Goal: Task Accomplishment & Management: Manage account settings

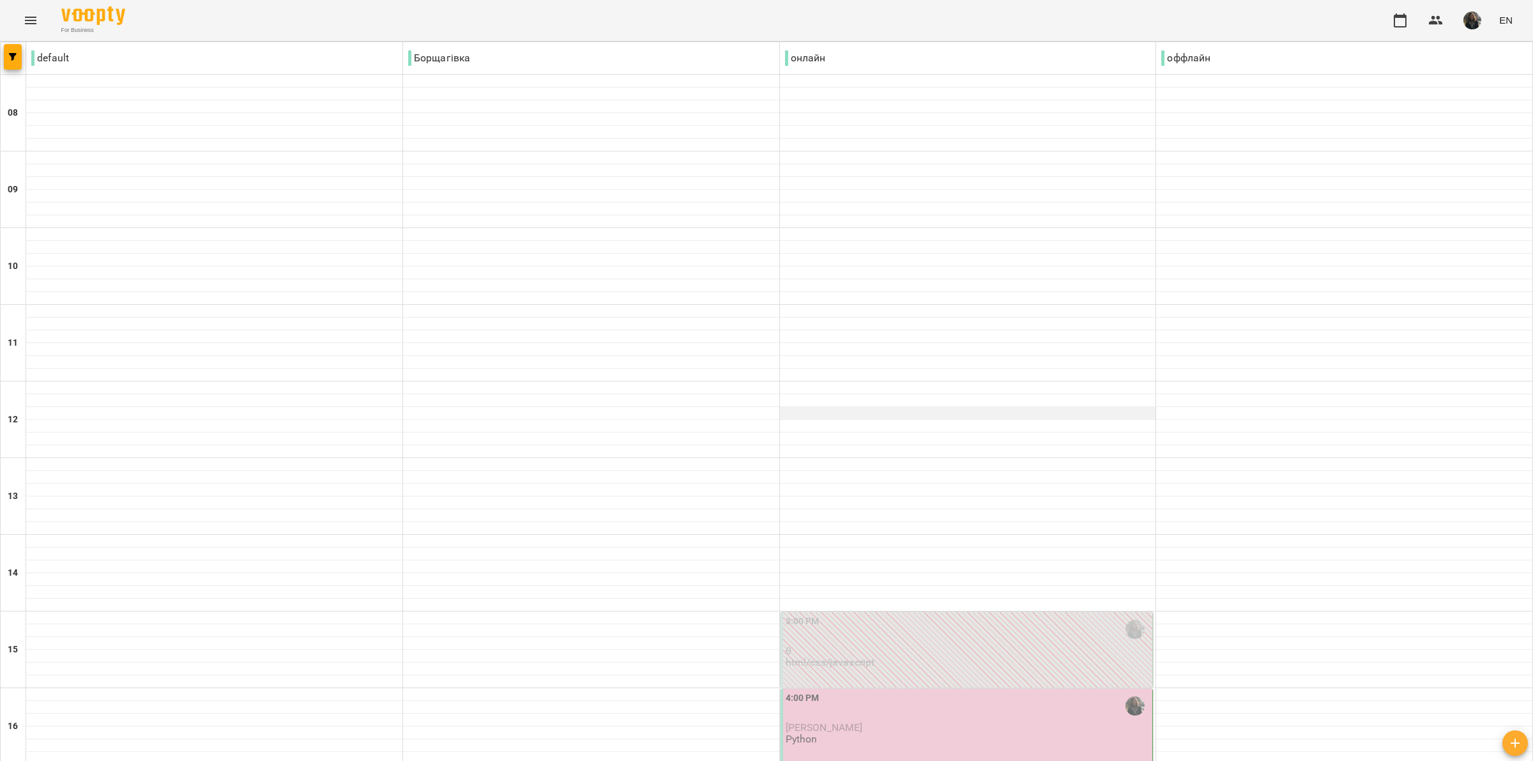
scroll to position [319, 0]
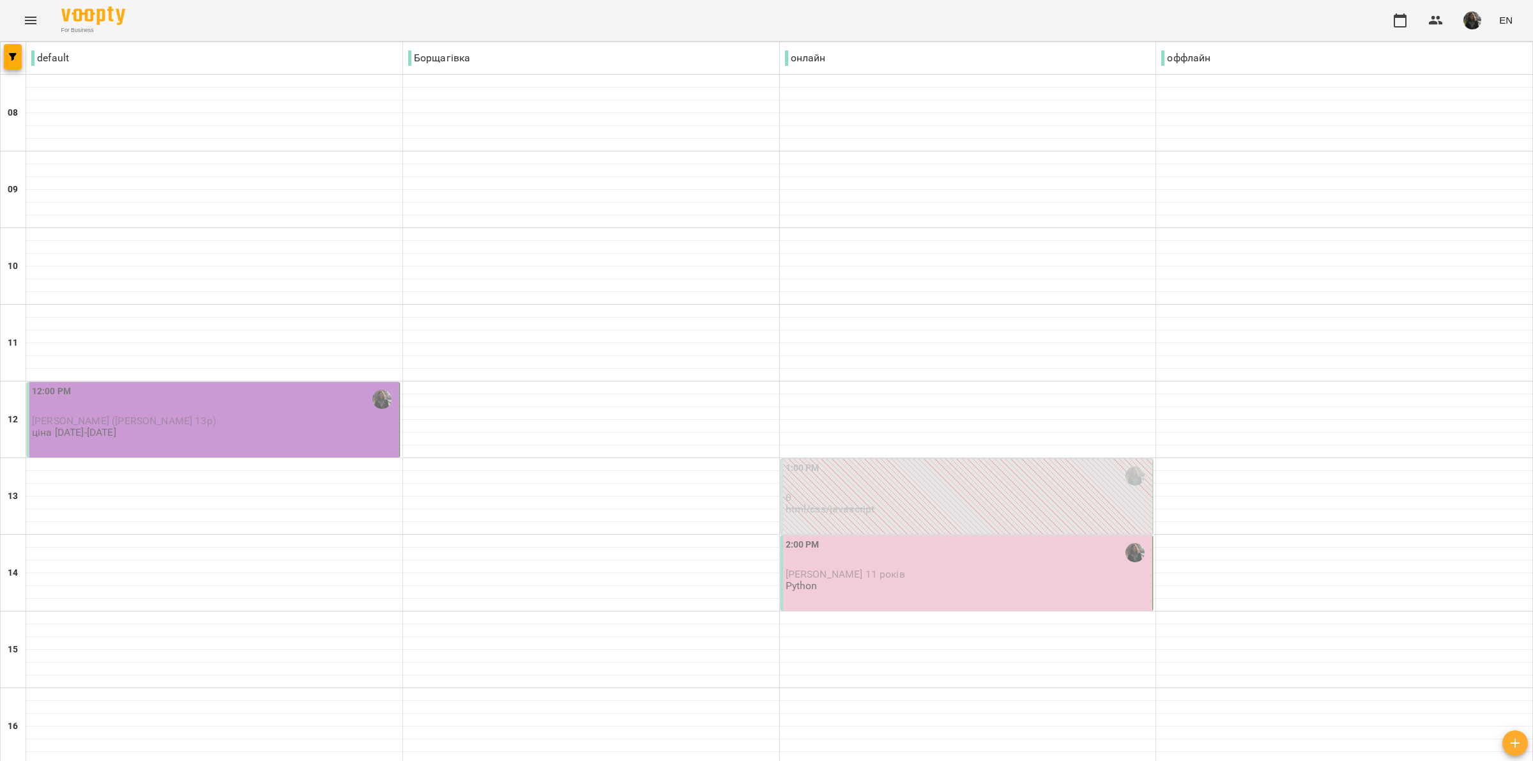
type input "**********"
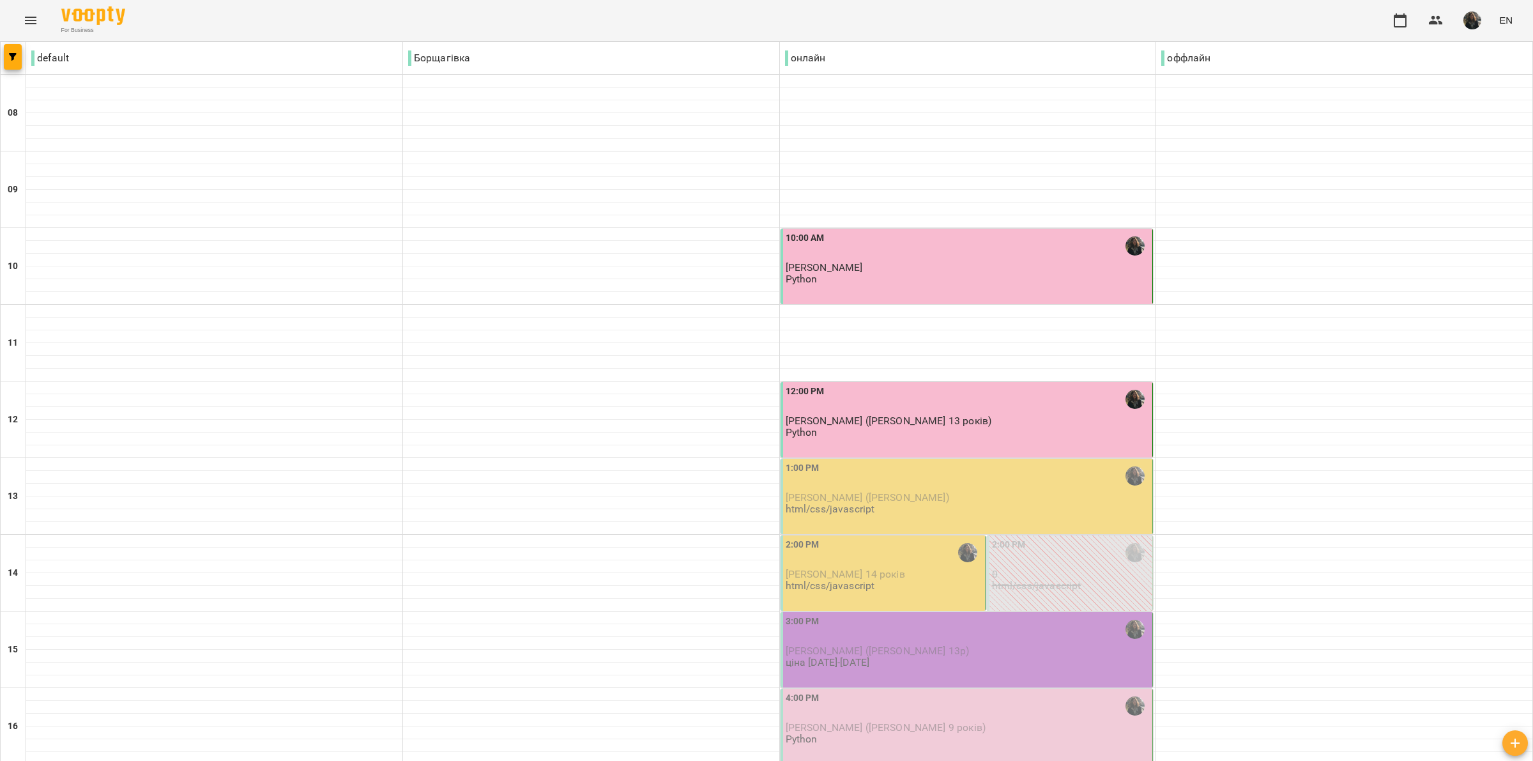
scroll to position [160, 0]
type input "**********"
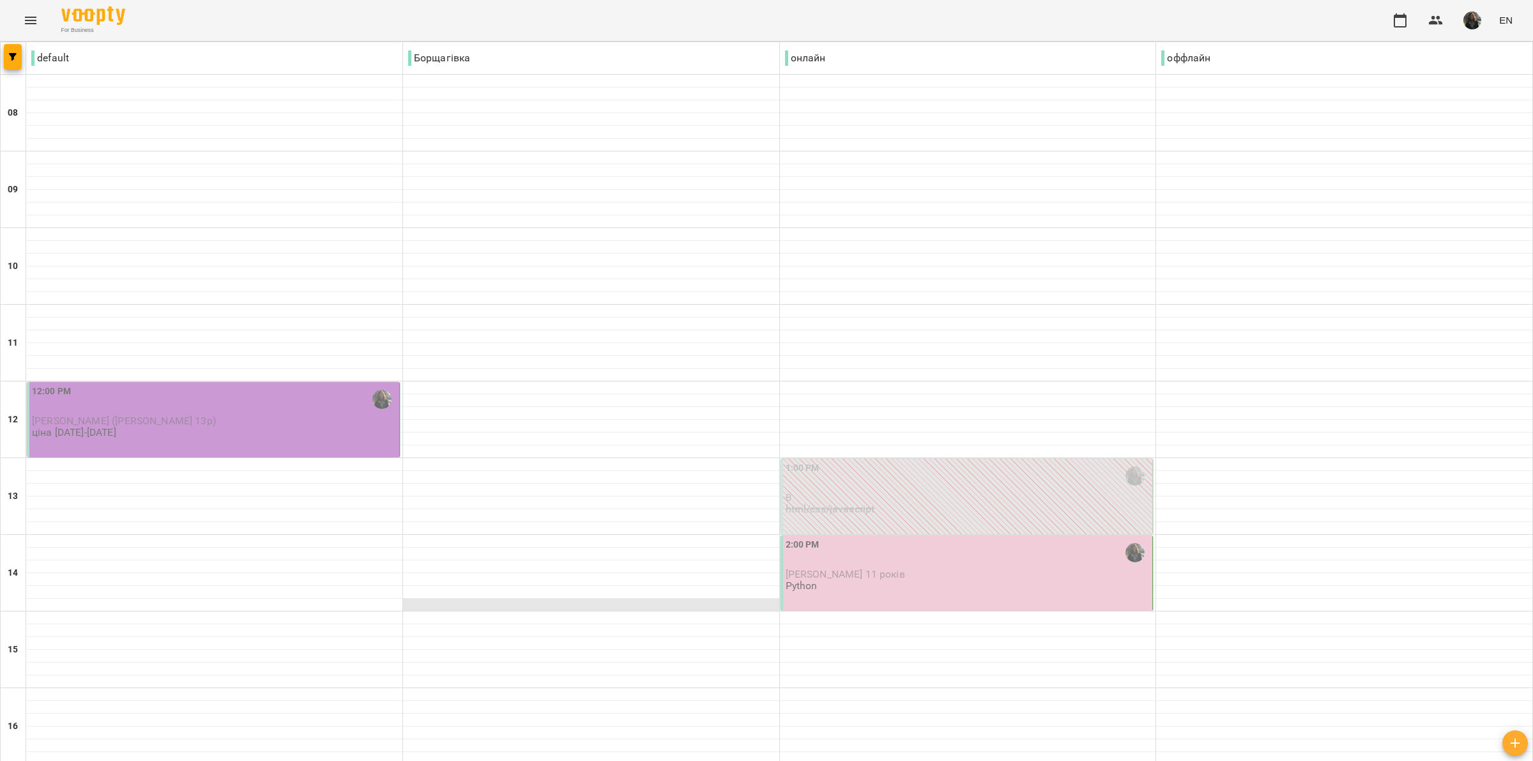
scroll to position [80, 0]
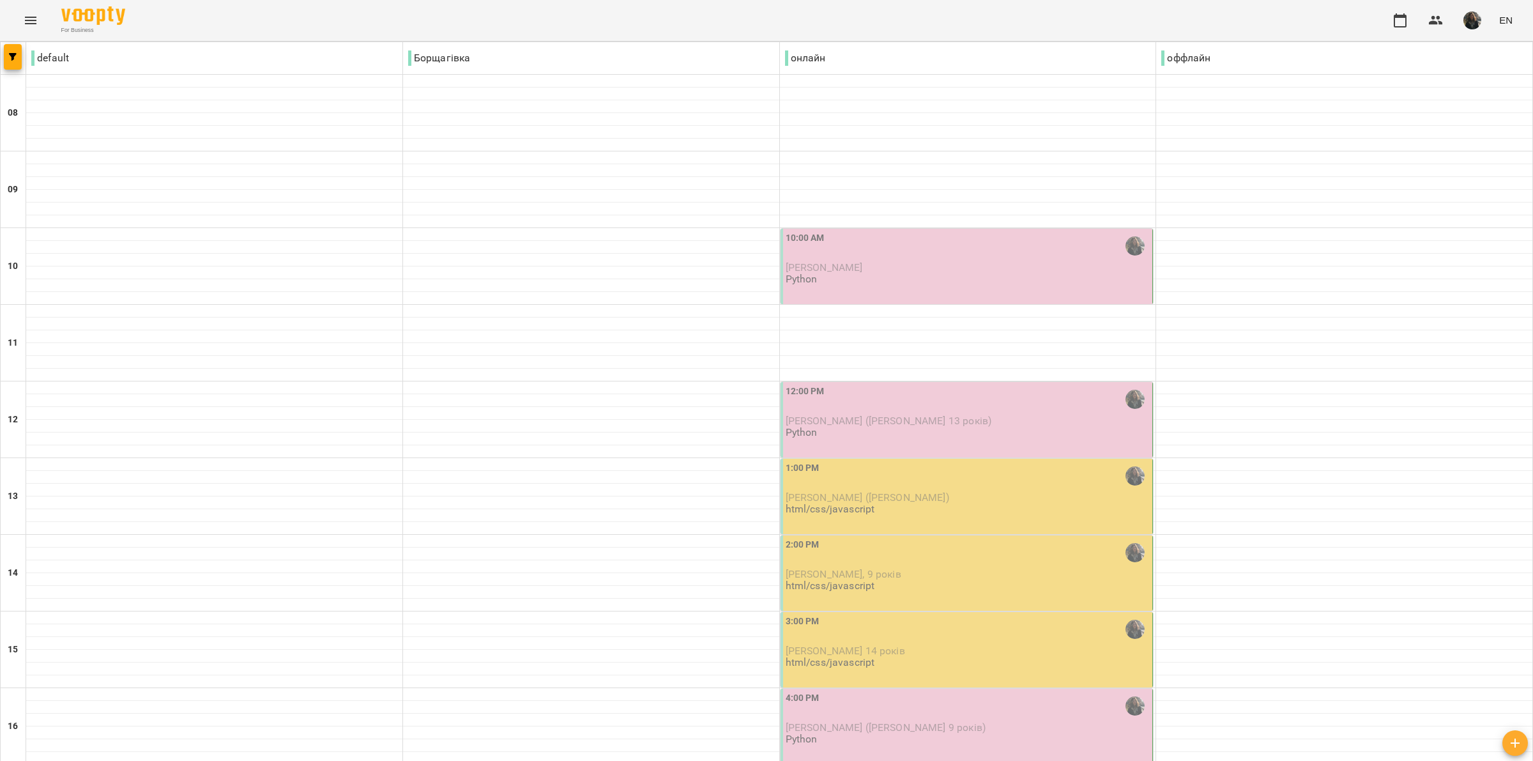
scroll to position [160, 0]
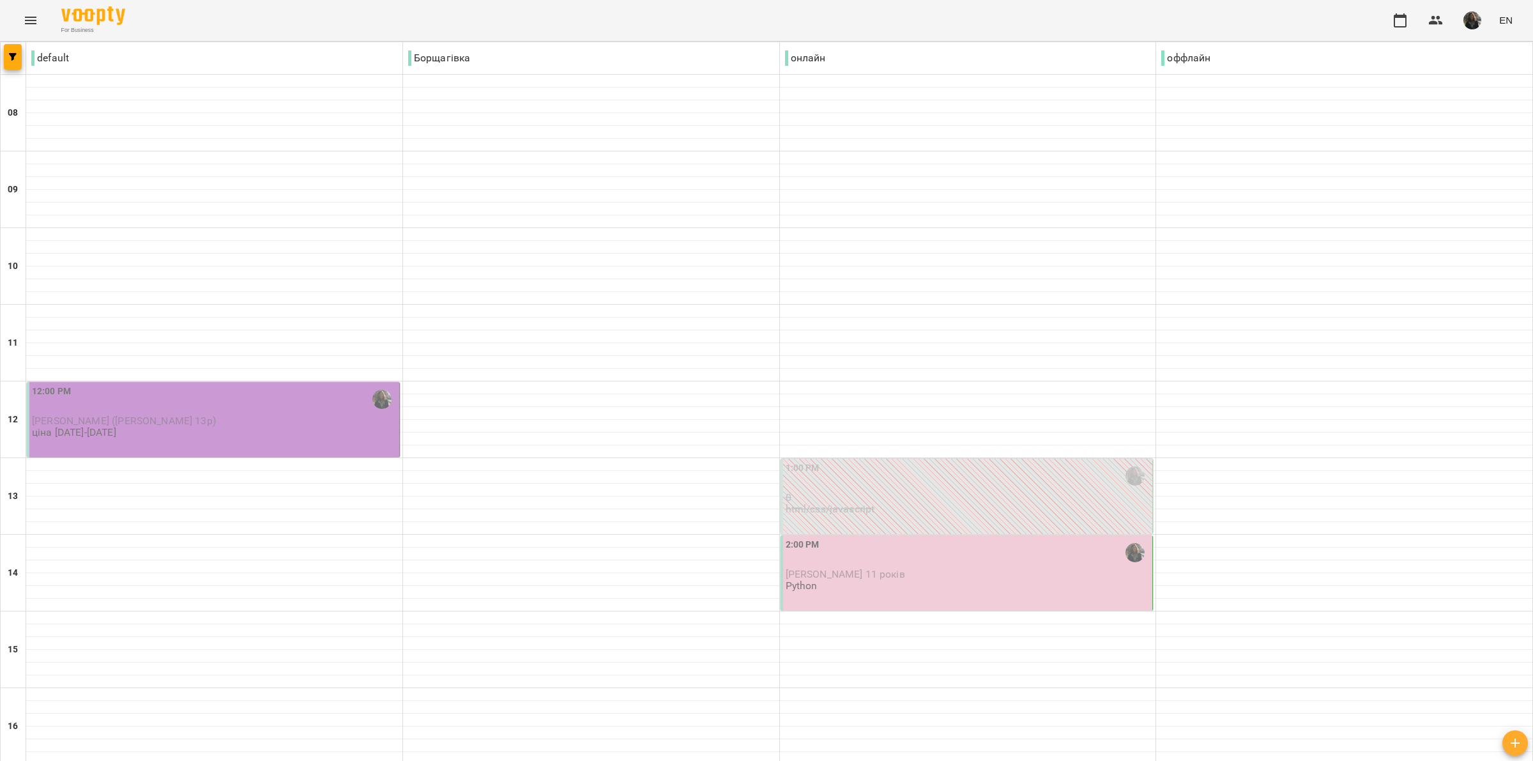
click at [209, 415] on p "[PERSON_NAME] ([PERSON_NAME] 13р)" at bounding box center [214, 420] width 365 height 11
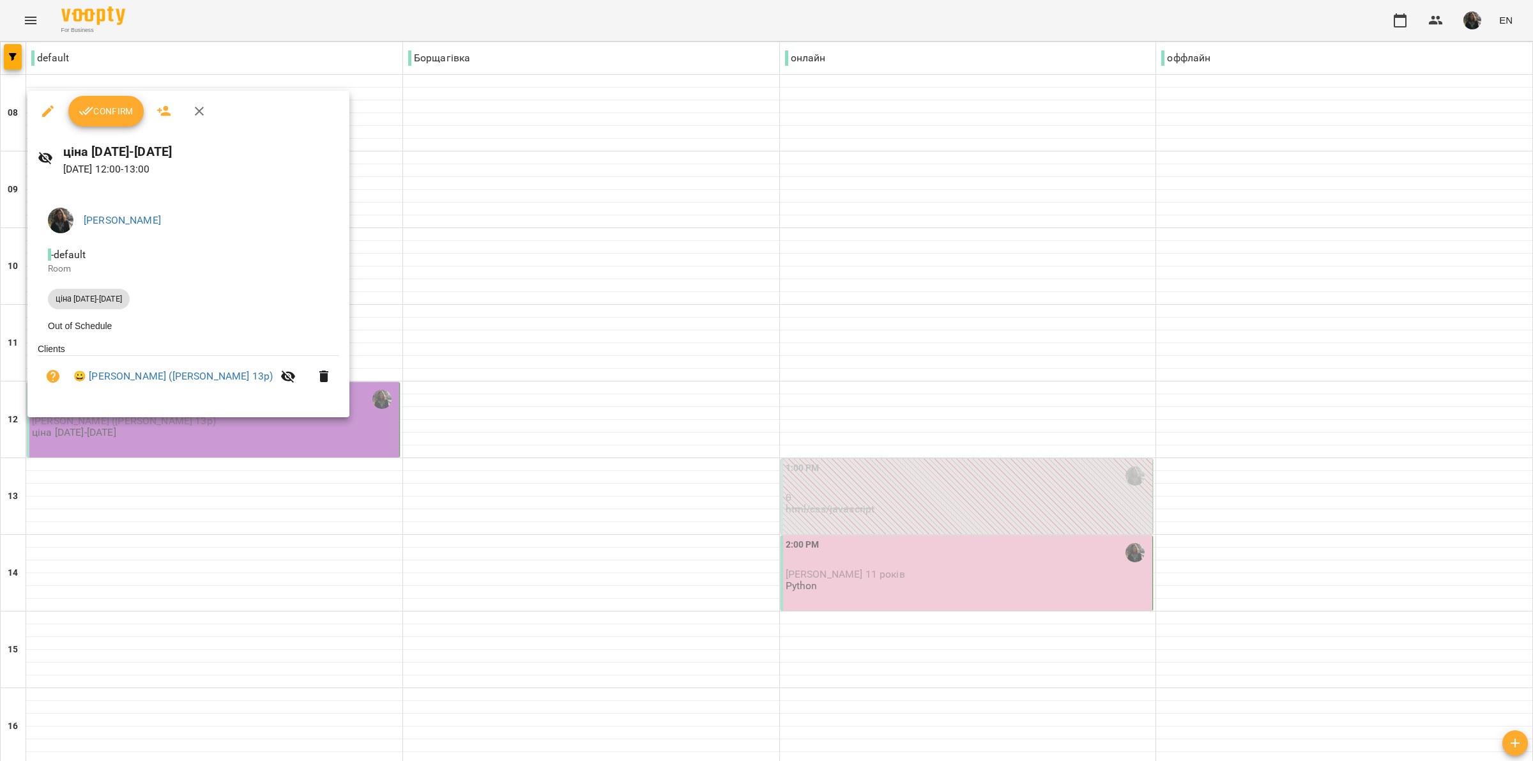
click at [324, 427] on div at bounding box center [766, 380] width 1533 height 761
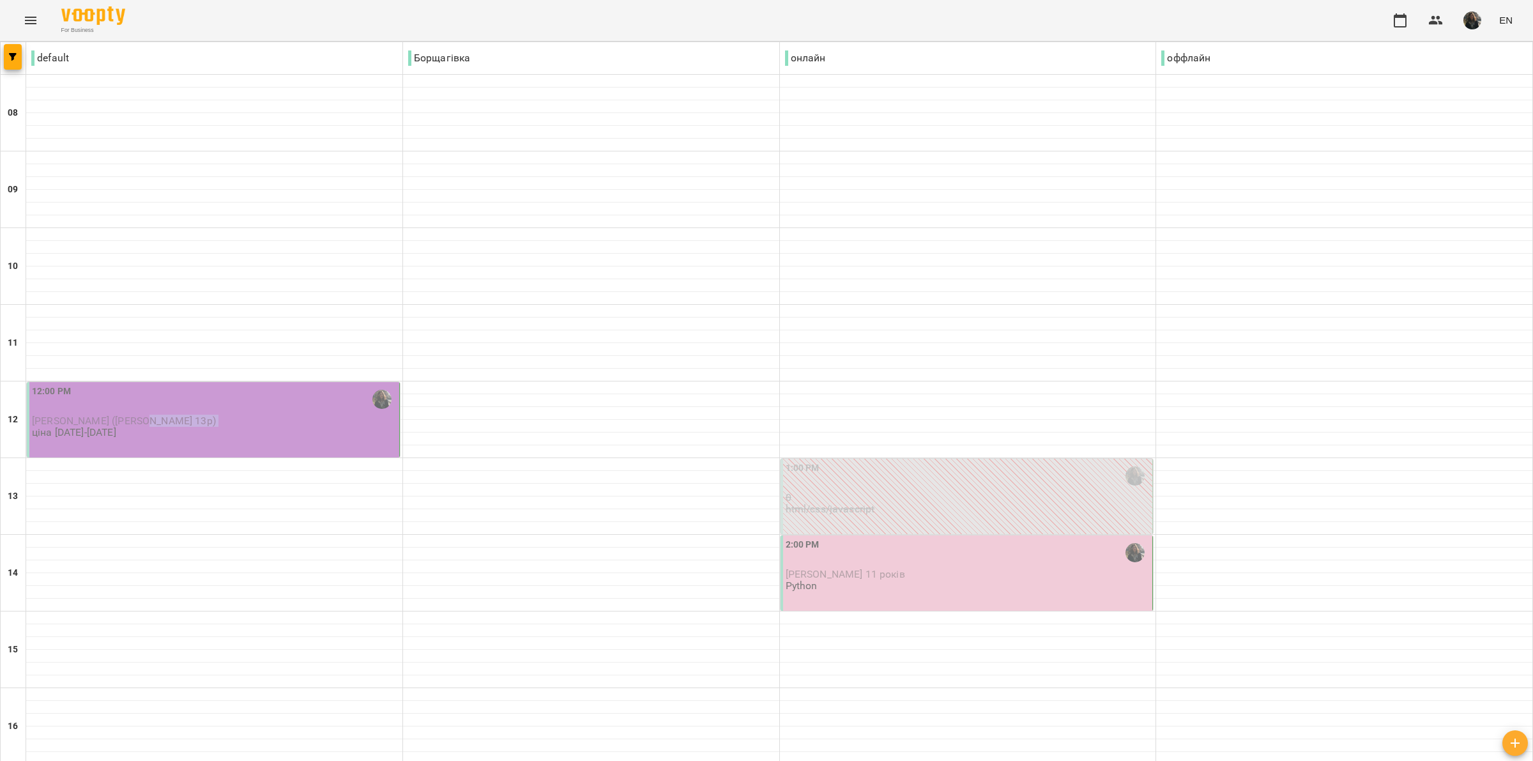
click at [324, 427] on div "[PERSON_NAME] ([PERSON_NAME] 13р)" at bounding box center [214, 420] width 365 height 11
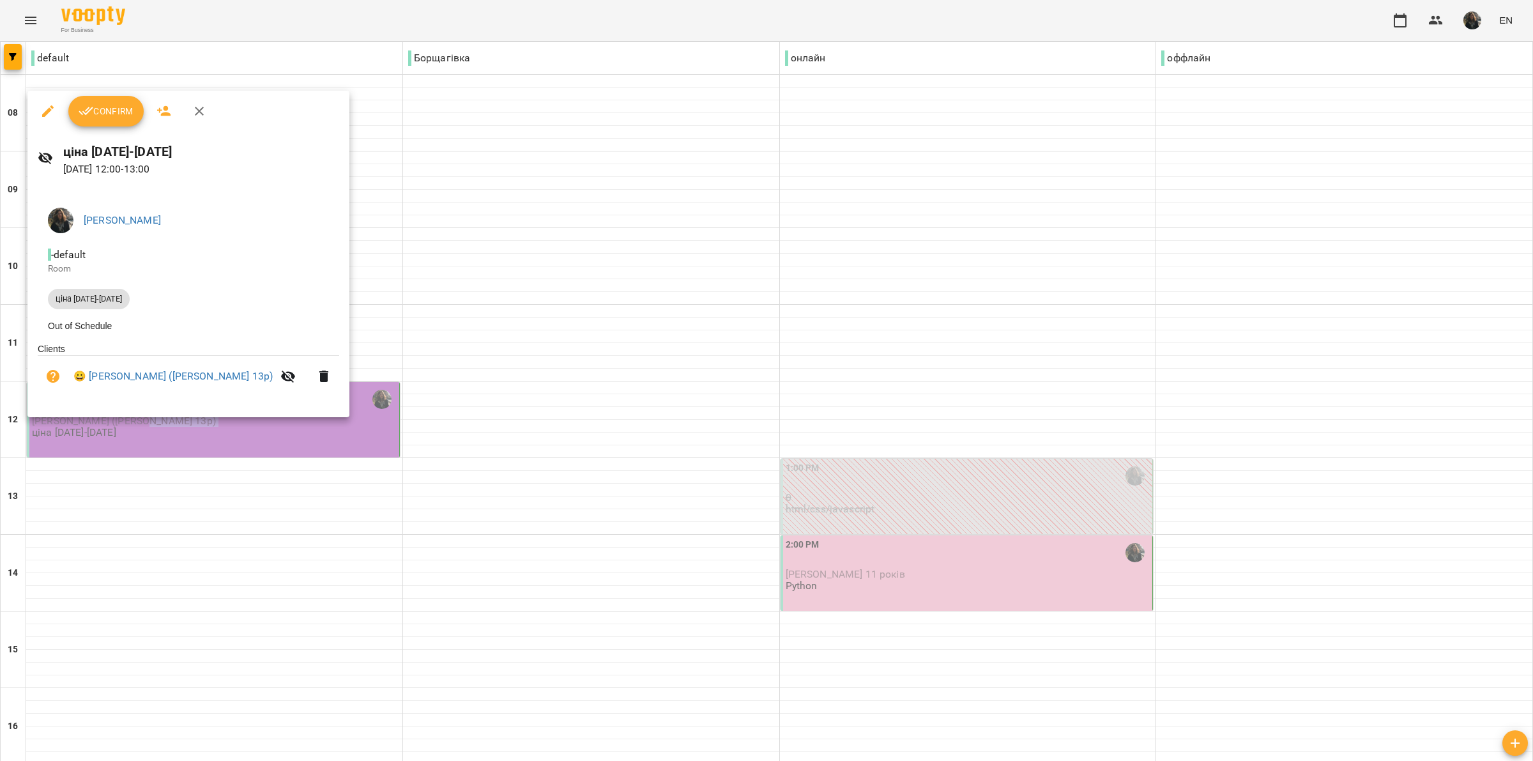
click at [105, 119] on button "Confirm" at bounding box center [105, 111] width 75 height 31
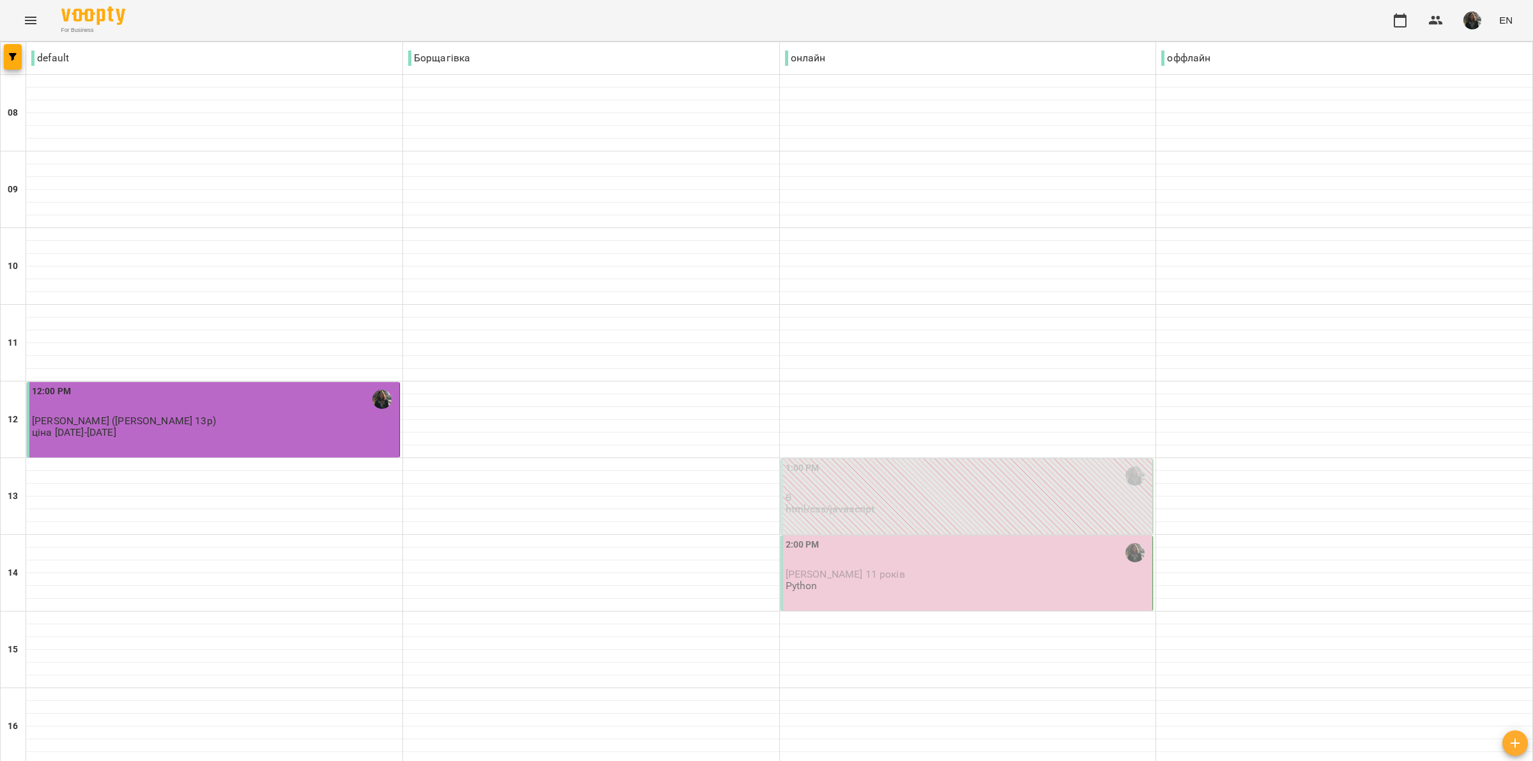
scroll to position [240, 0]
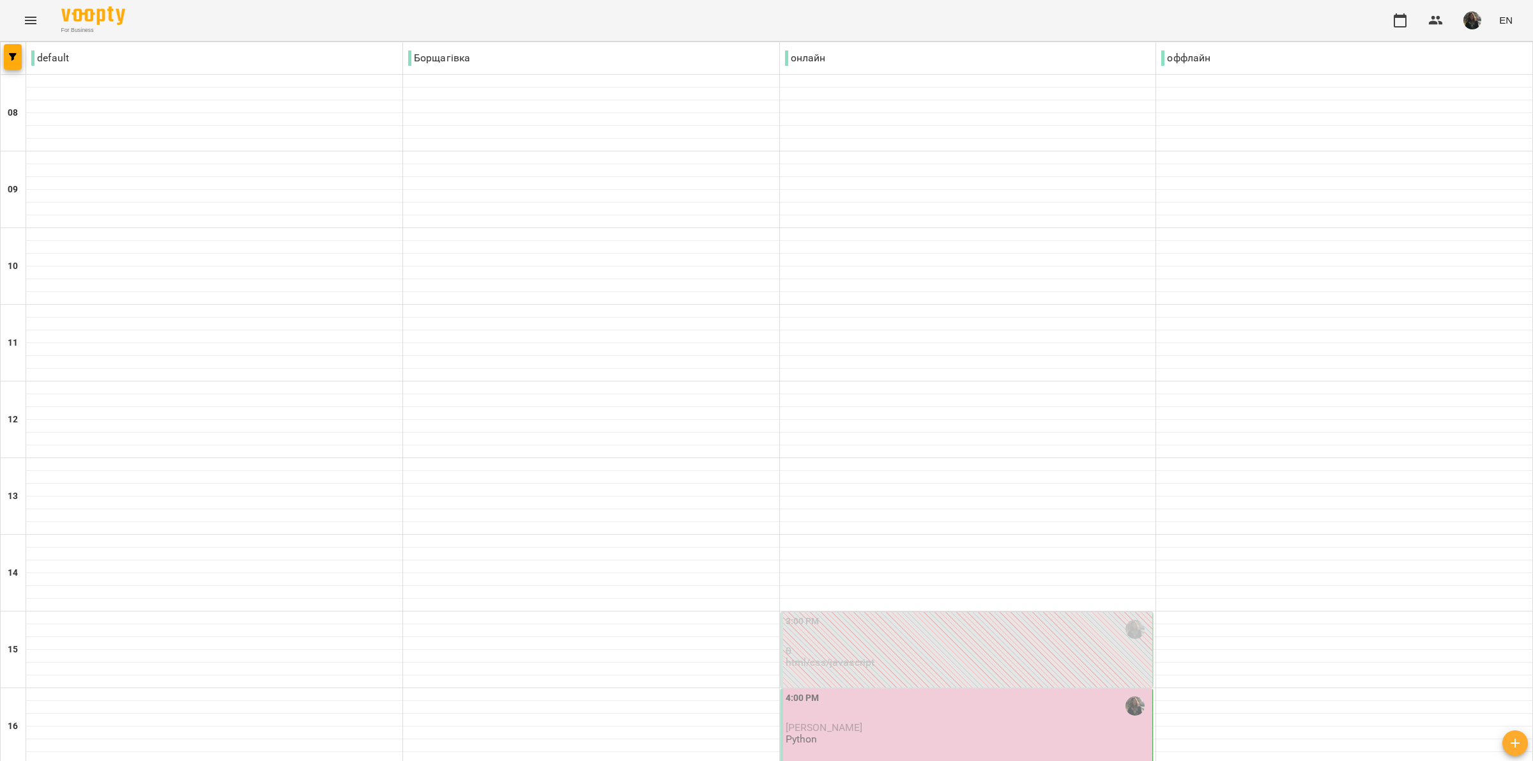
scroll to position [319, 0]
click at [894, 722] on p "[PERSON_NAME]" at bounding box center [968, 727] width 365 height 11
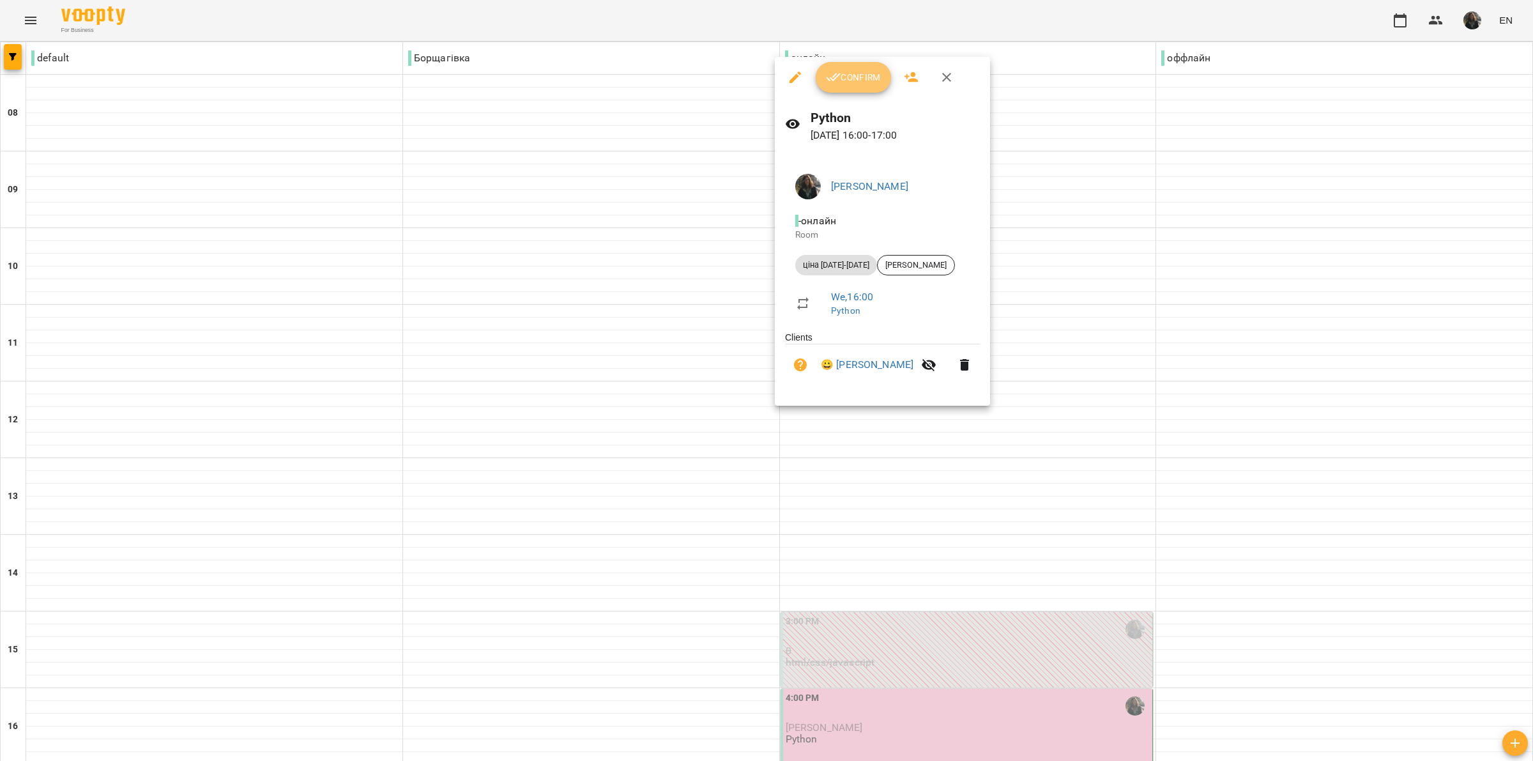
click at [828, 71] on icon "button" at bounding box center [833, 77] width 15 height 15
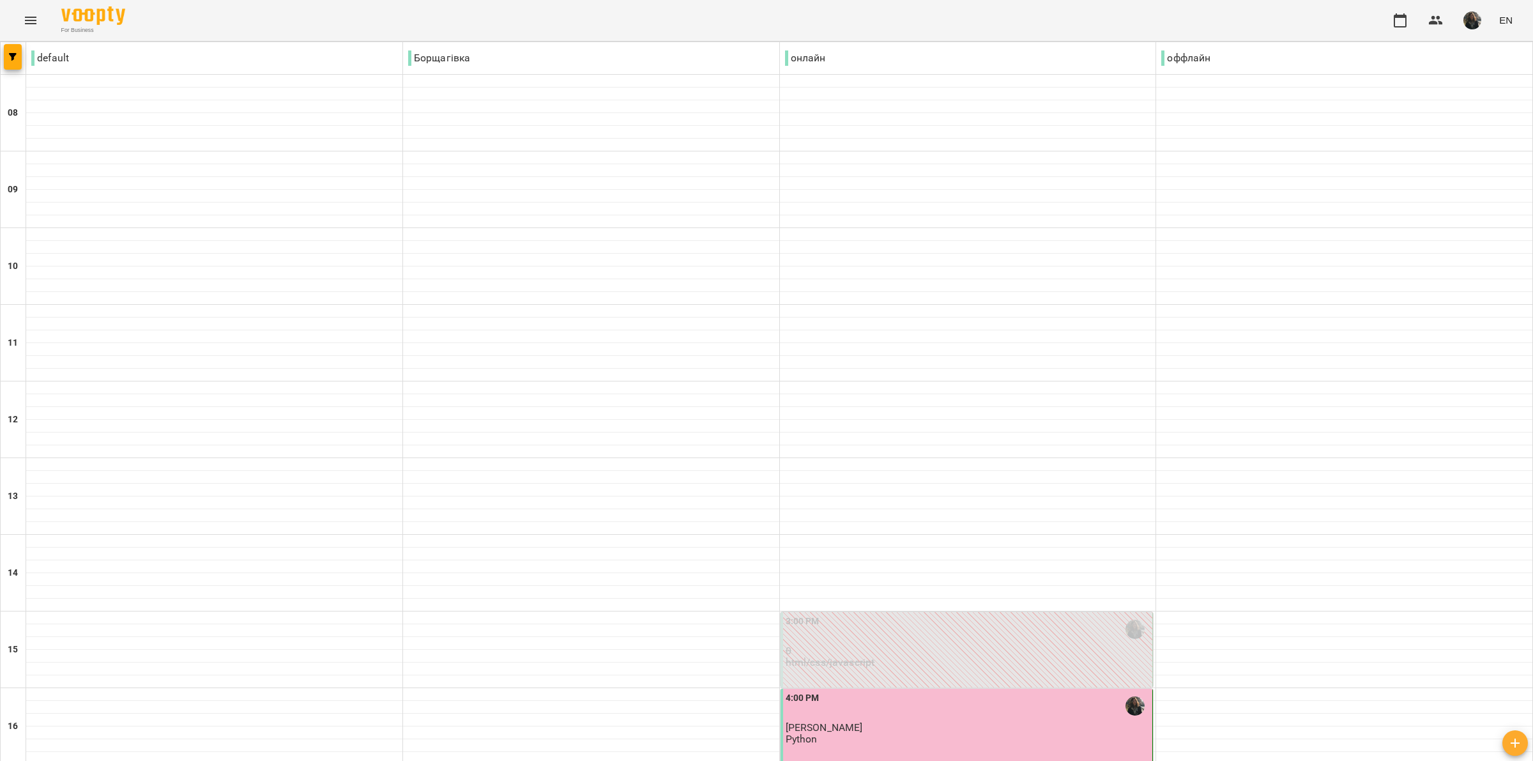
scroll to position [399, 0]
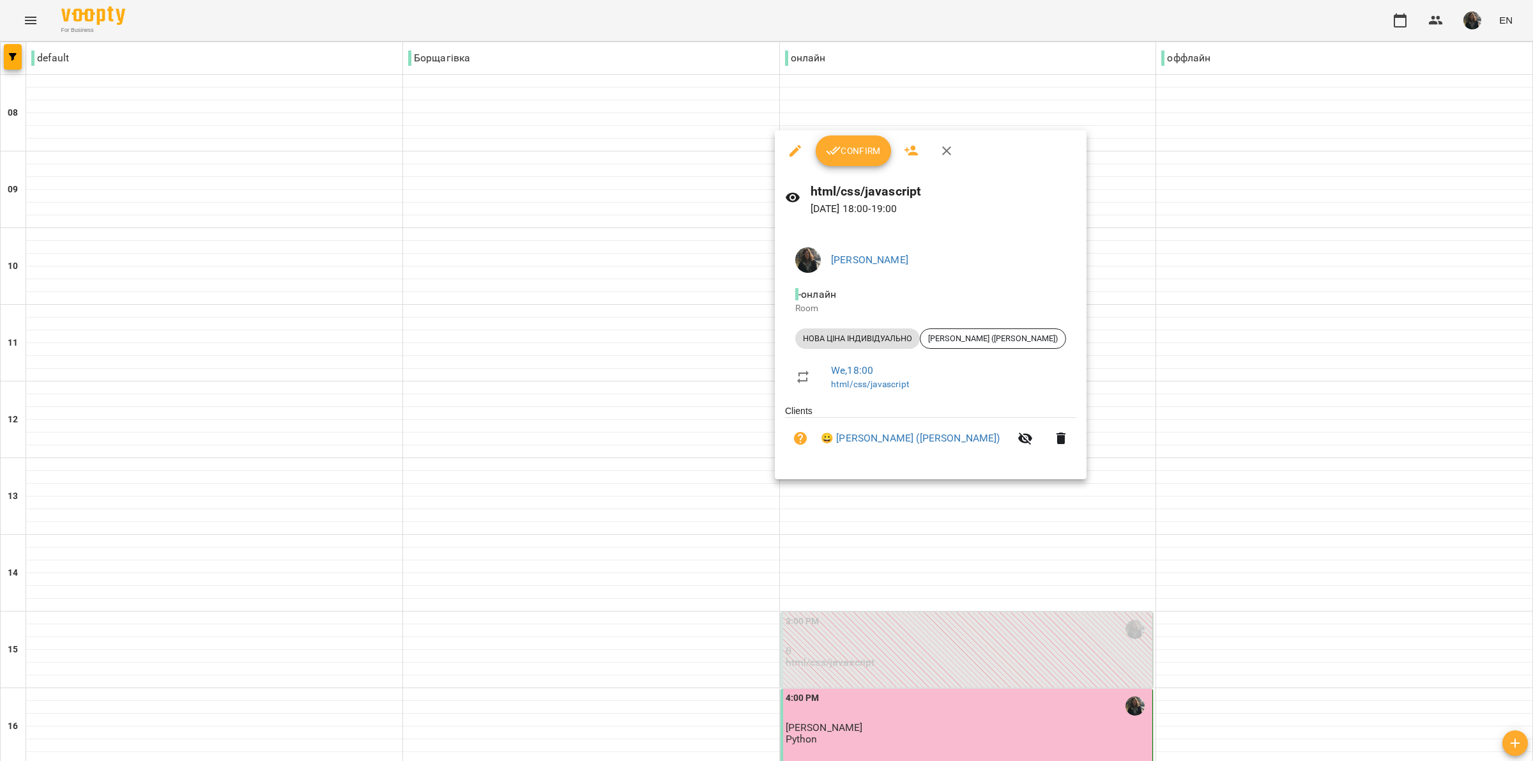
drag, startPoint x: 827, startPoint y: 151, endPoint x: 777, endPoint y: 151, distance: 50.5
click at [828, 151] on icon "button" at bounding box center [833, 150] width 15 height 15
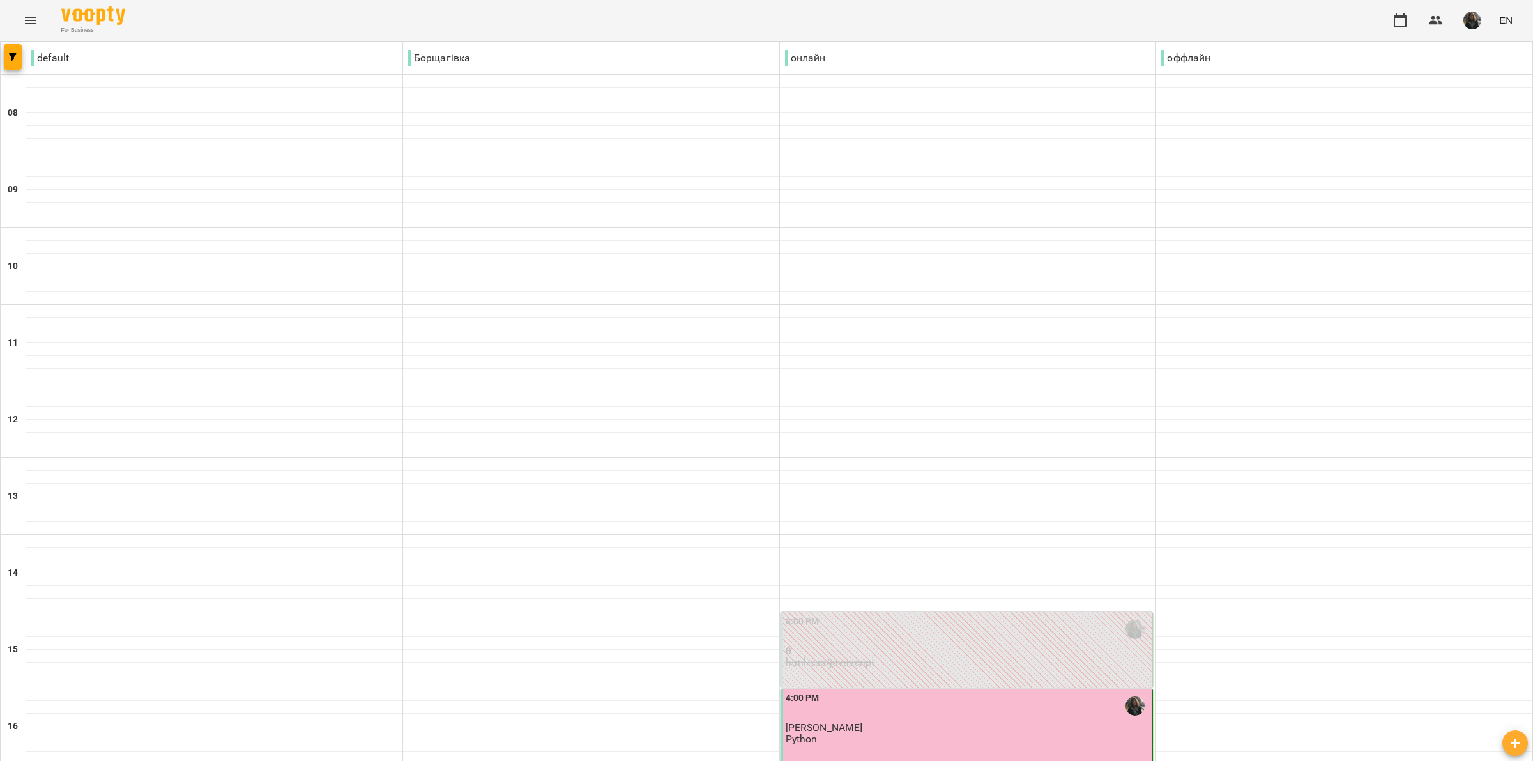
scroll to position [479, 0]
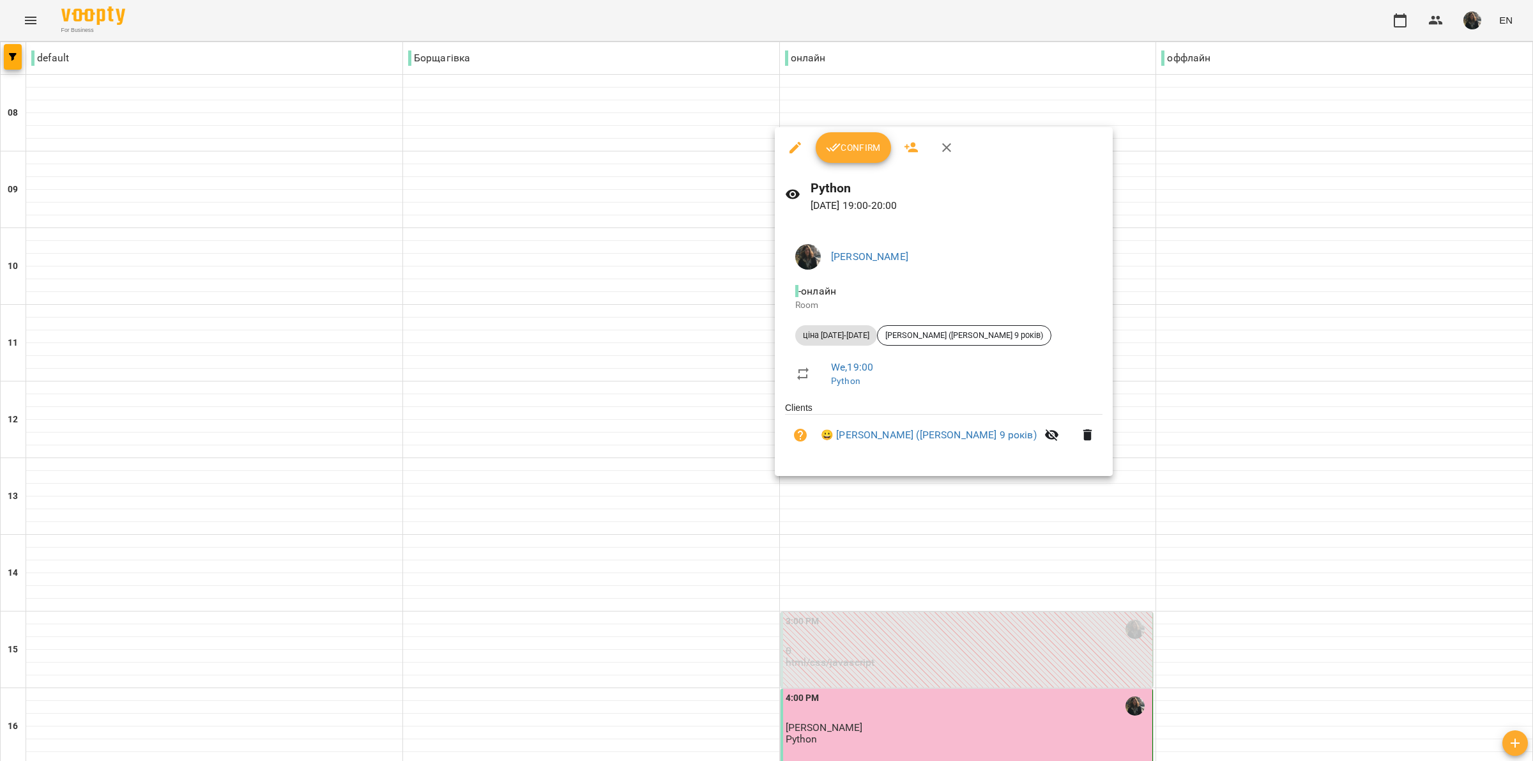
click at [1084, 473] on div at bounding box center [766, 380] width 1533 height 761
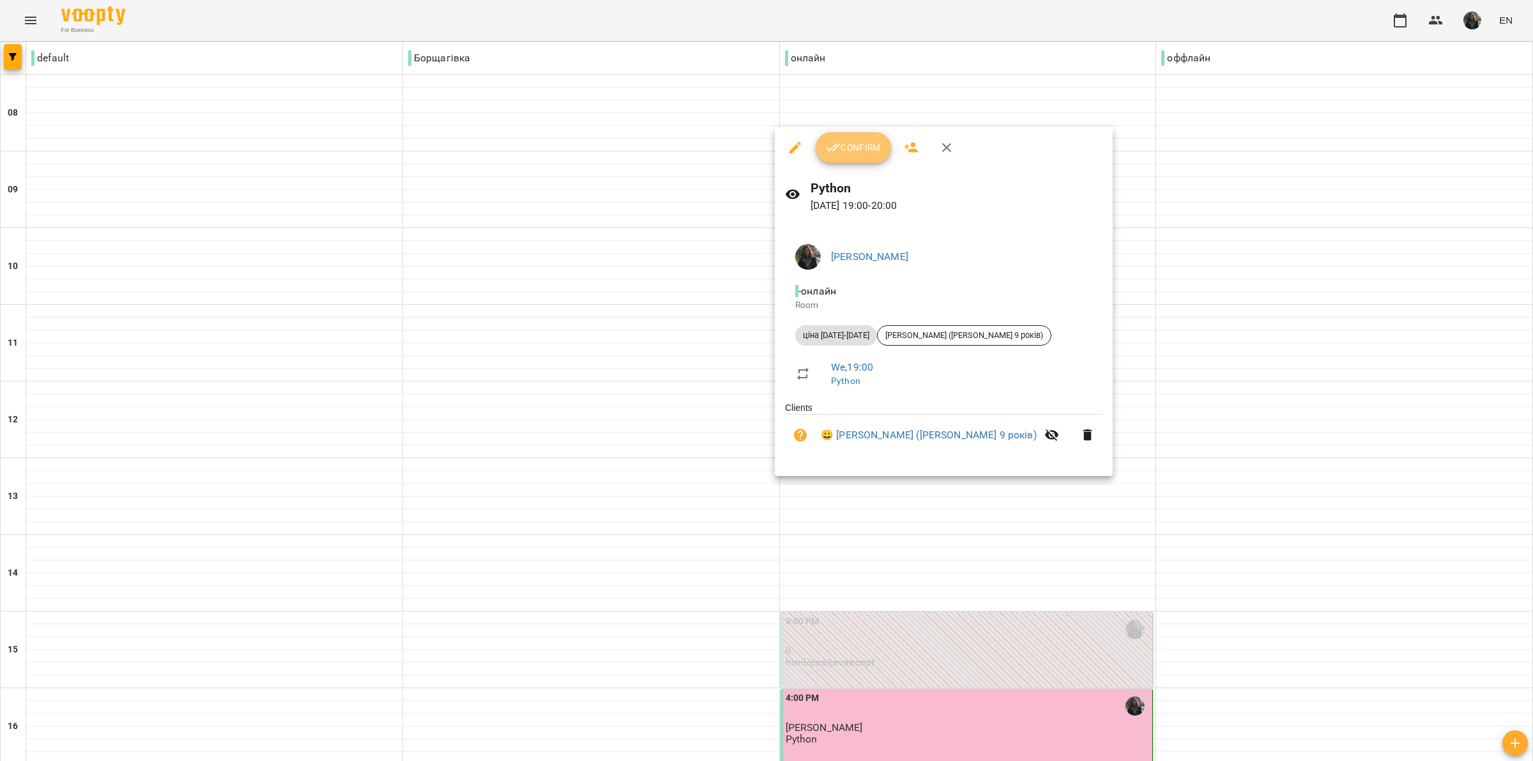
click at [842, 162] on button "Confirm" at bounding box center [853, 147] width 75 height 31
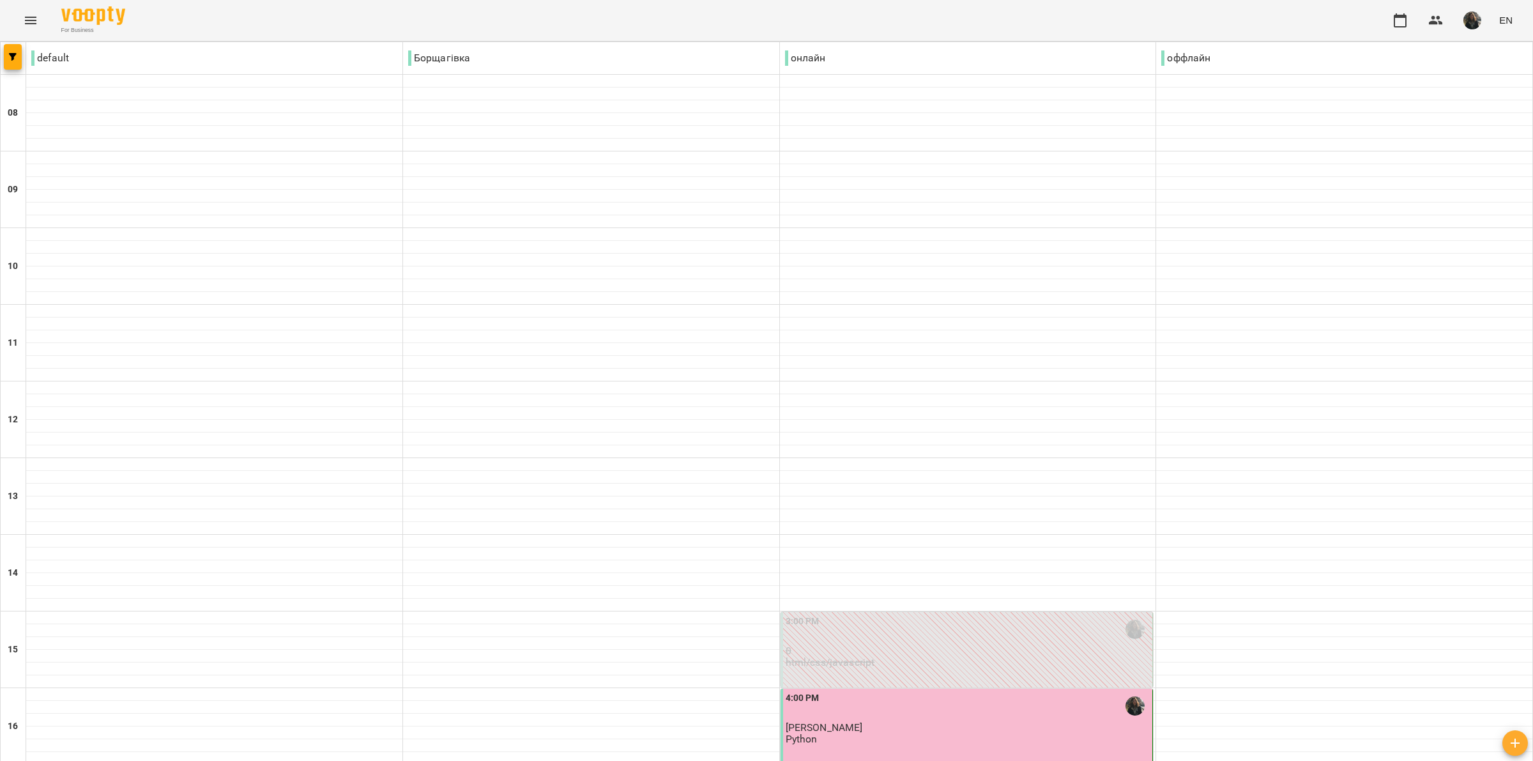
scroll to position [626, 0]
type input "**********"
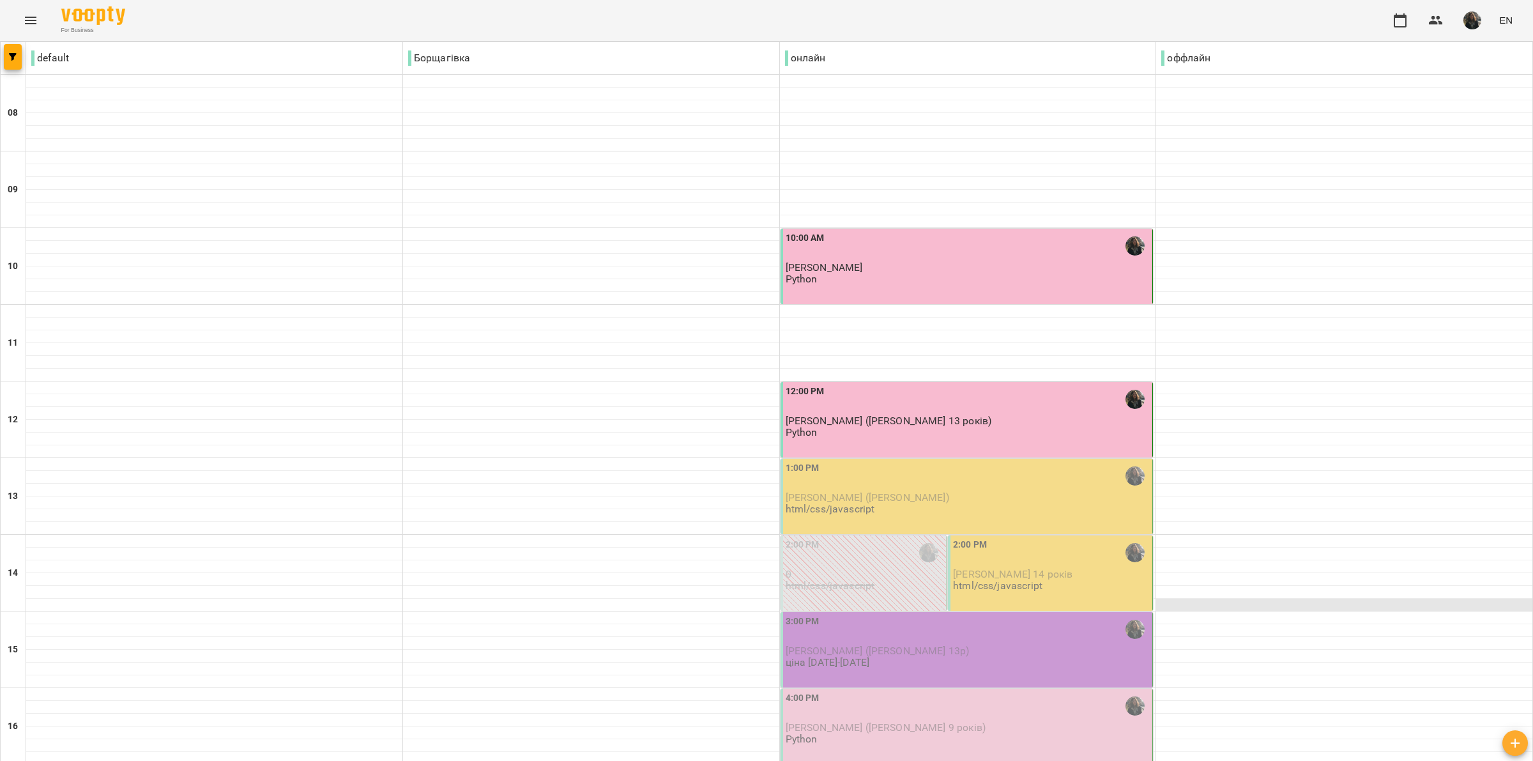
scroll to position [160, 0]
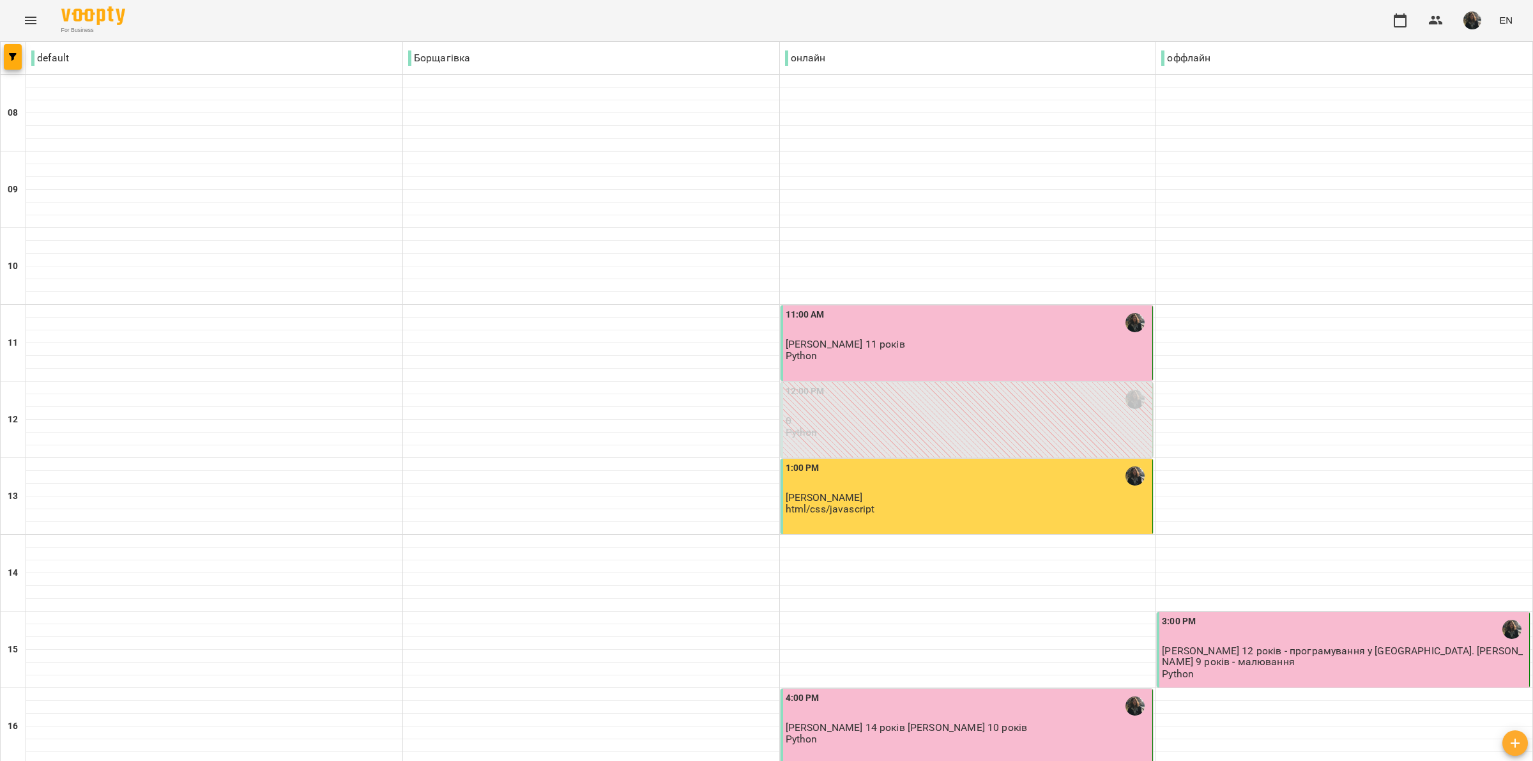
scroll to position [240, 0]
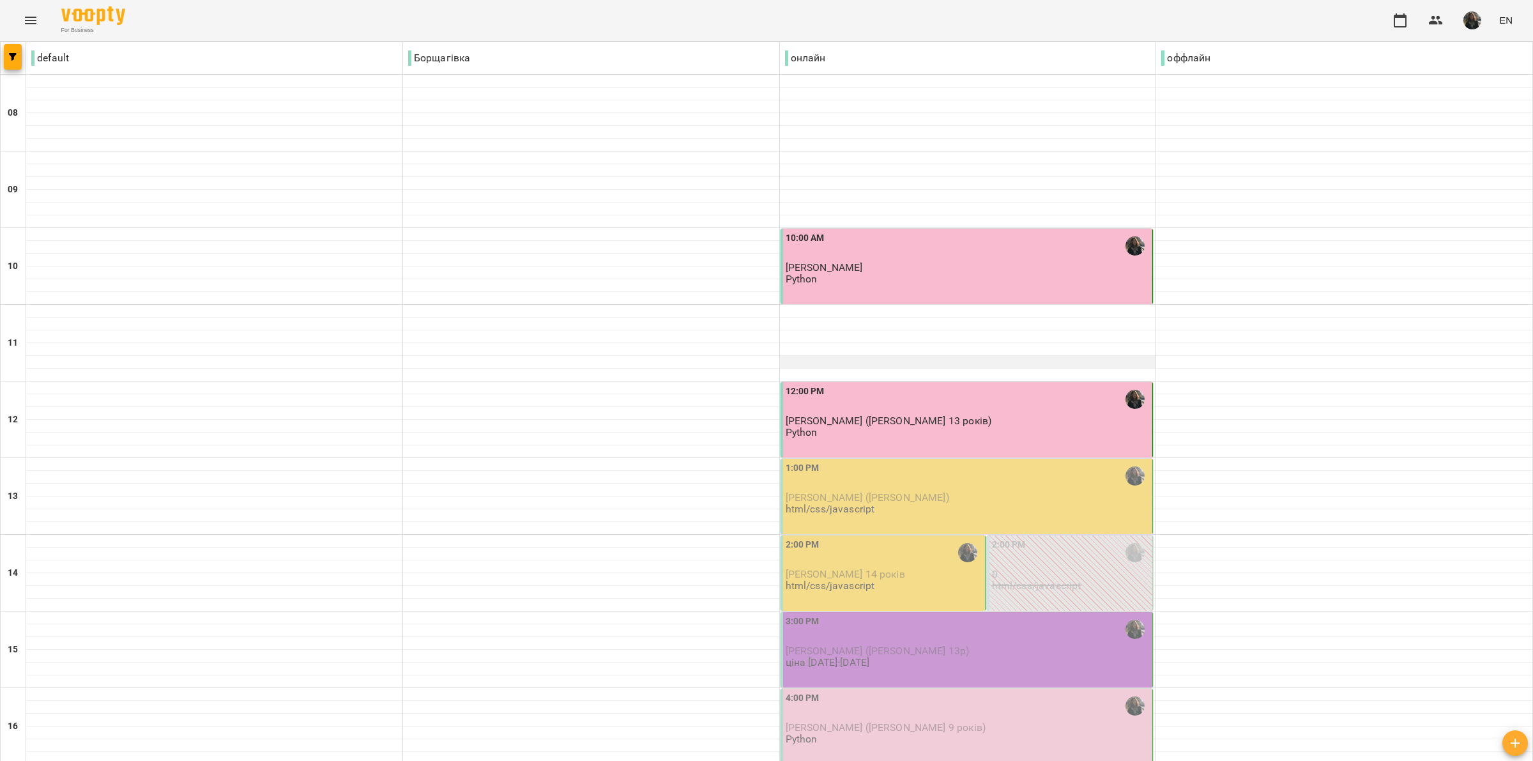
scroll to position [160, 0]
click at [911, 492] on p "[PERSON_NAME] ([PERSON_NAME])" at bounding box center [968, 497] width 365 height 11
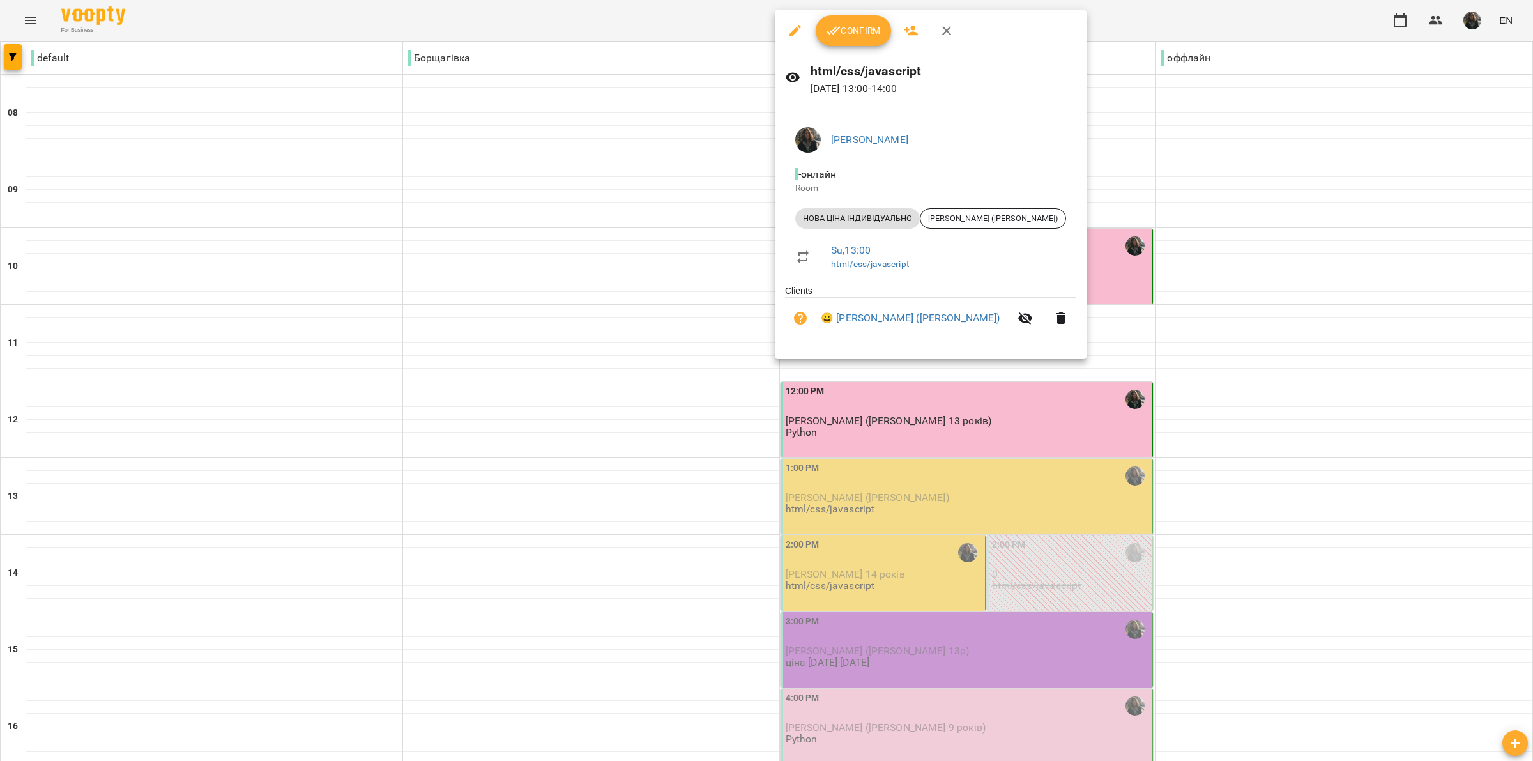
click at [1064, 330] on div at bounding box center [766, 380] width 1533 height 761
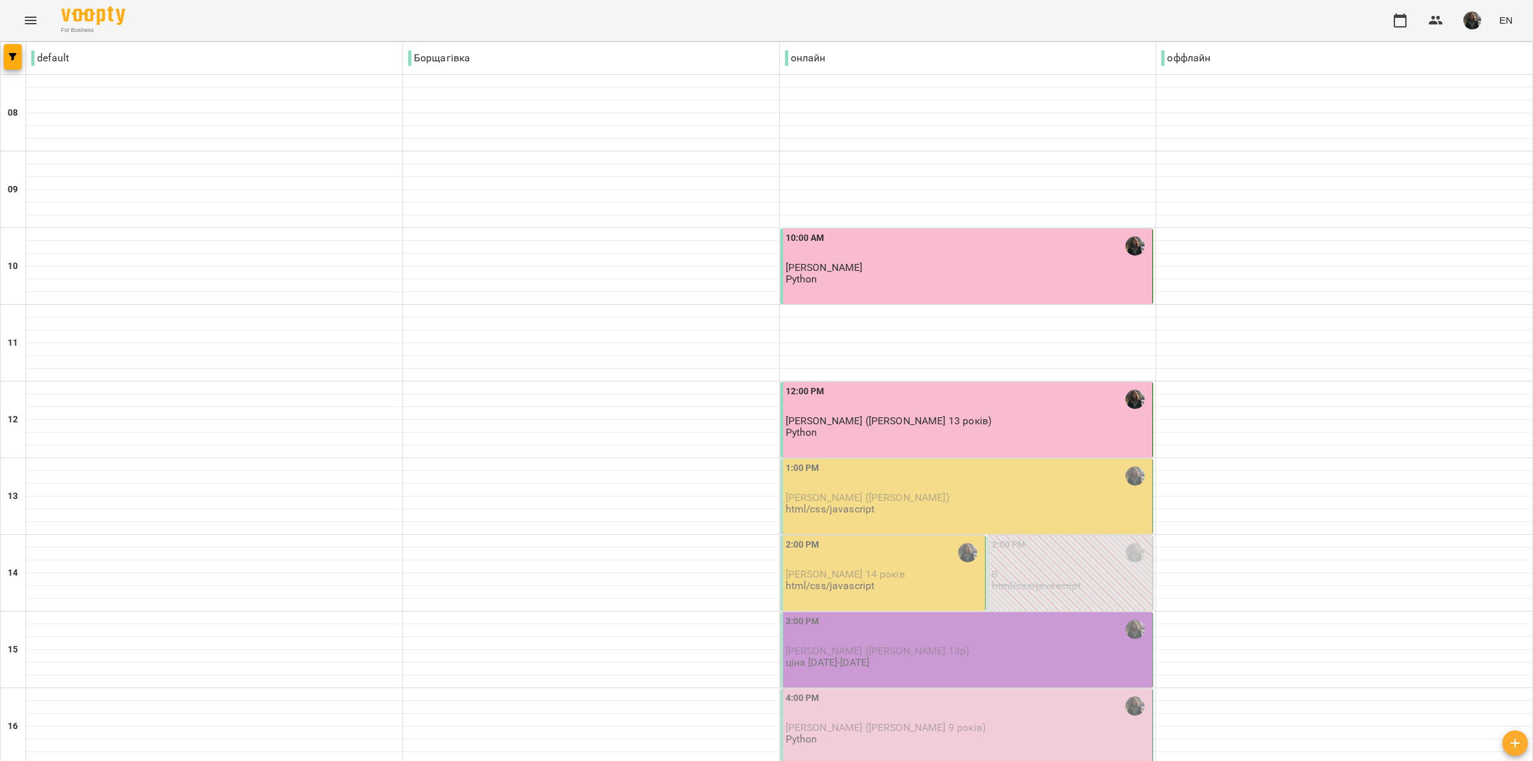
click at [1073, 492] on p "[PERSON_NAME] ([PERSON_NAME])" at bounding box center [968, 497] width 365 height 11
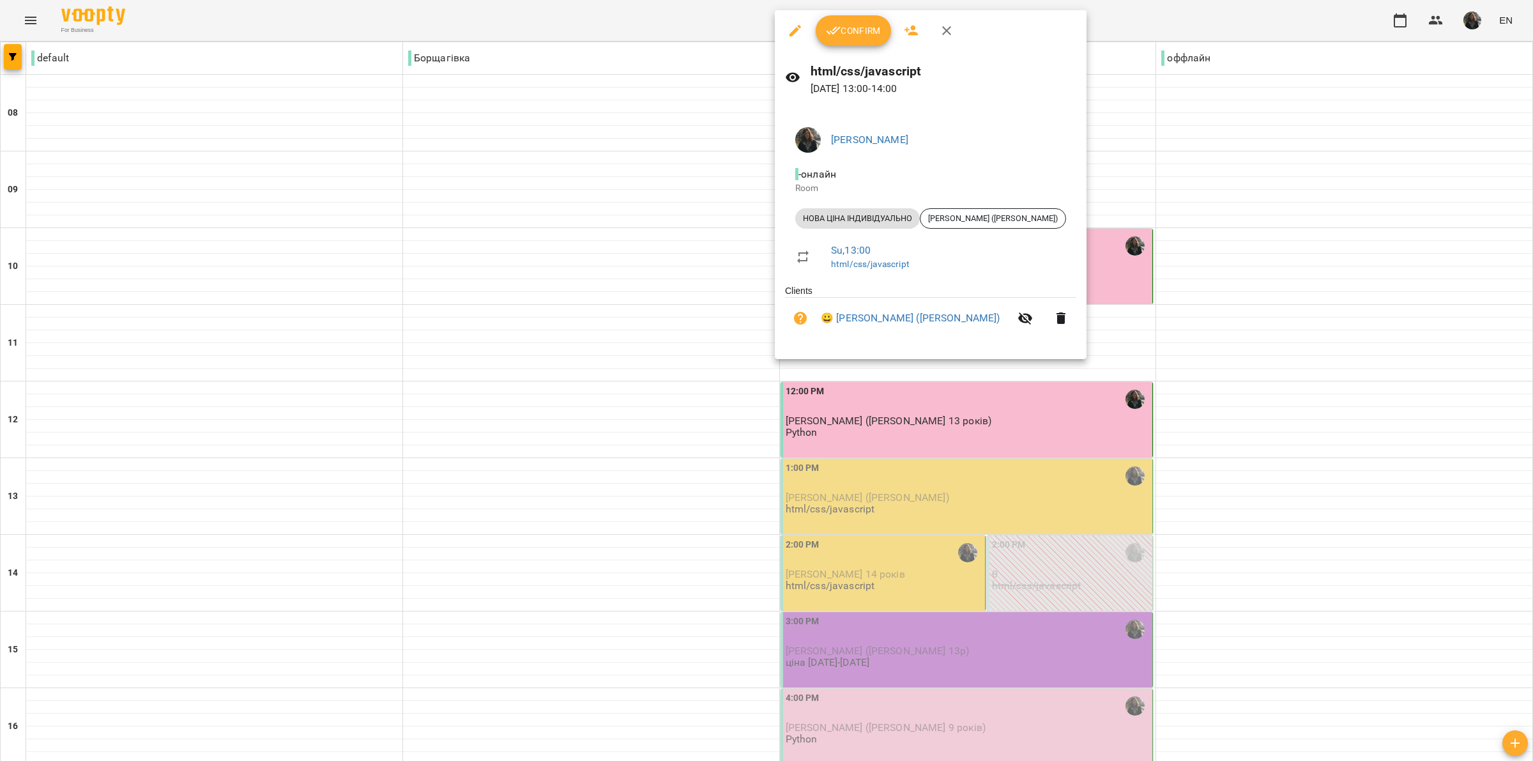
drag, startPoint x: 851, startPoint y: 29, endPoint x: 781, endPoint y: 32, distance: 70.3
click at [853, 29] on span "Confirm" at bounding box center [853, 30] width 55 height 15
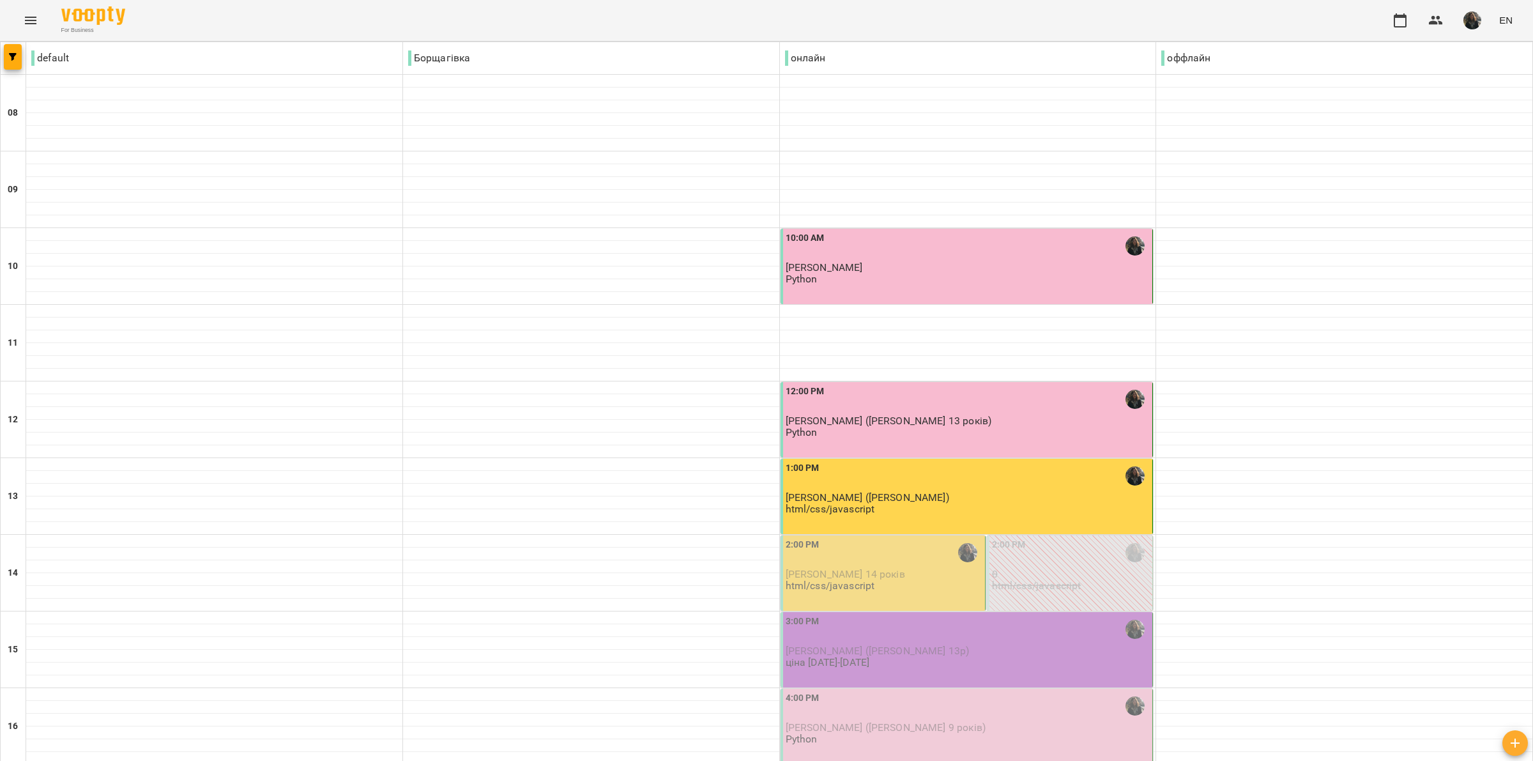
scroll to position [240, 0]
click at [867, 580] on p "html/css/javascript" at bounding box center [830, 585] width 89 height 11
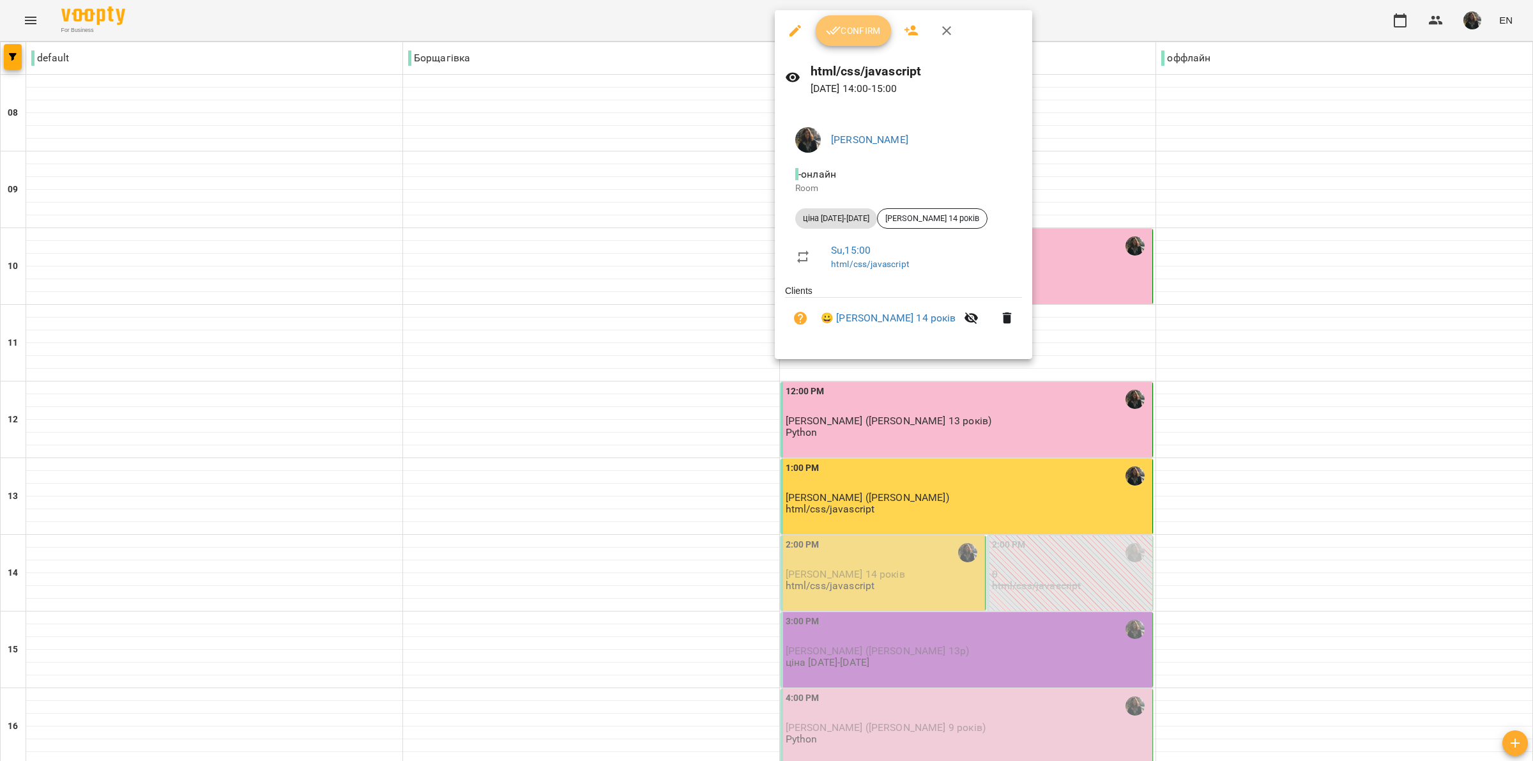
click at [843, 42] on button "Confirm" at bounding box center [853, 30] width 75 height 31
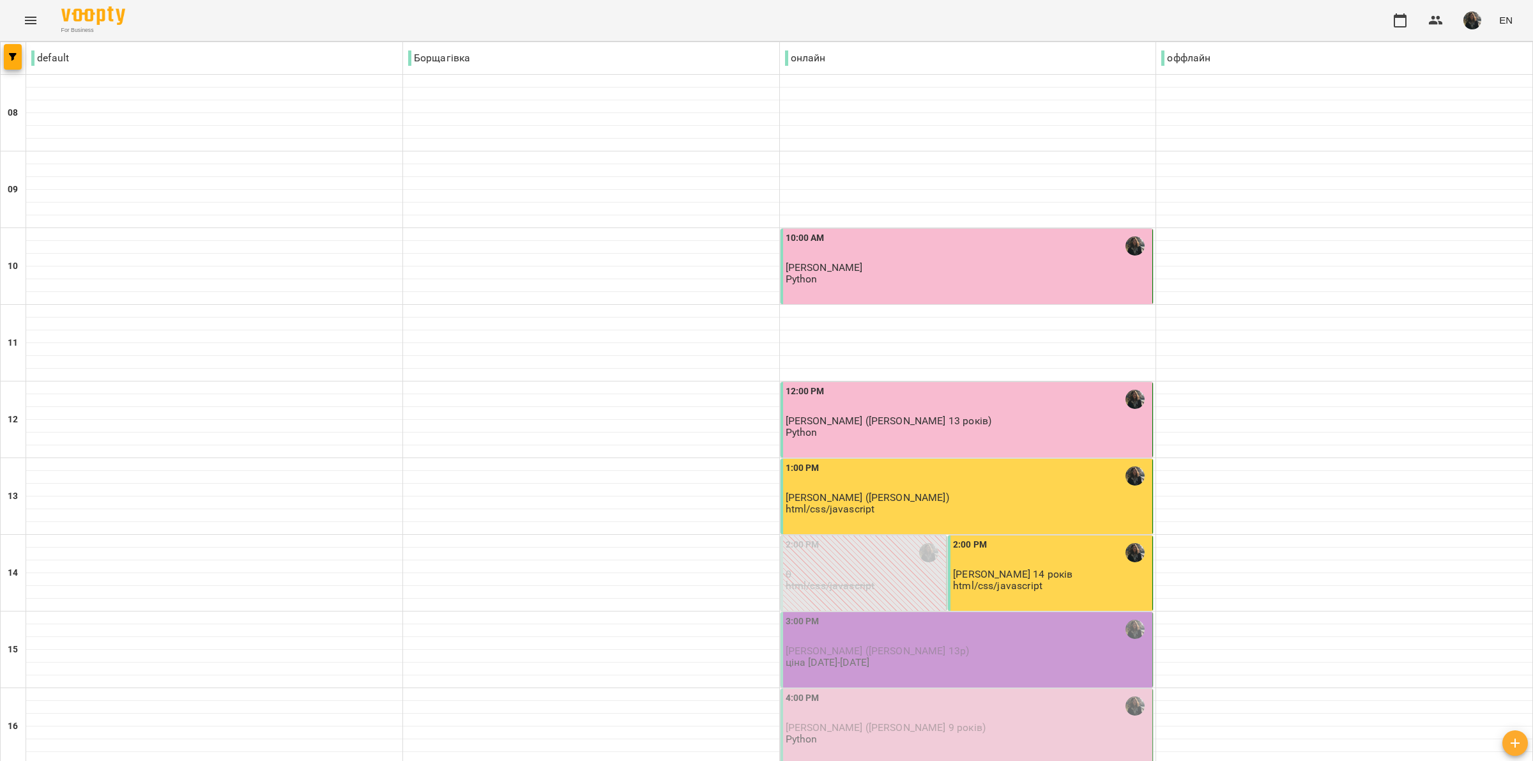
scroll to position [240, 0]
click at [908, 645] on p "[PERSON_NAME] ([PERSON_NAME] 13р)" at bounding box center [968, 650] width 365 height 11
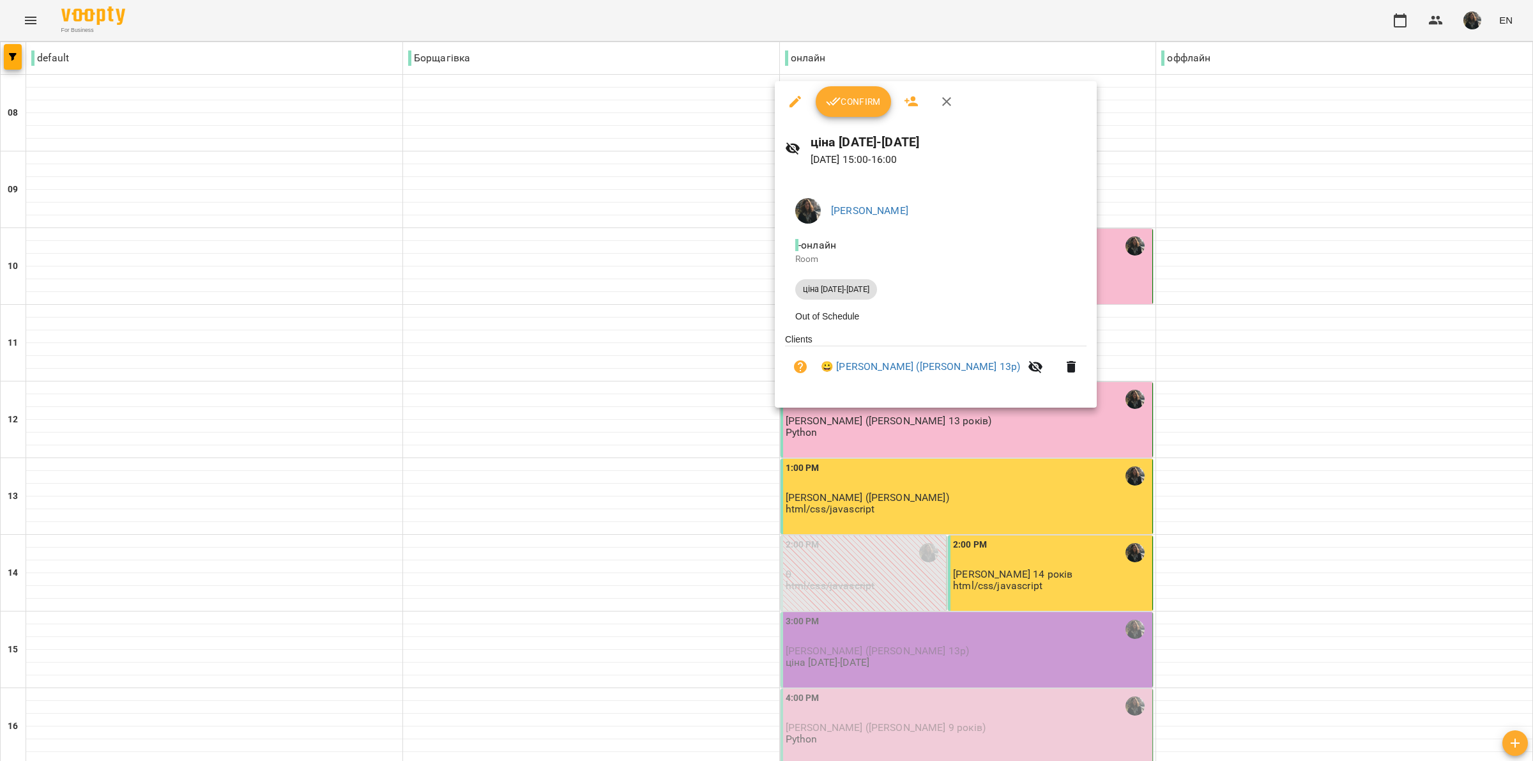
click at [856, 104] on span "Confirm" at bounding box center [853, 101] width 55 height 15
